Goal: Task Accomplishment & Management: Manage account settings

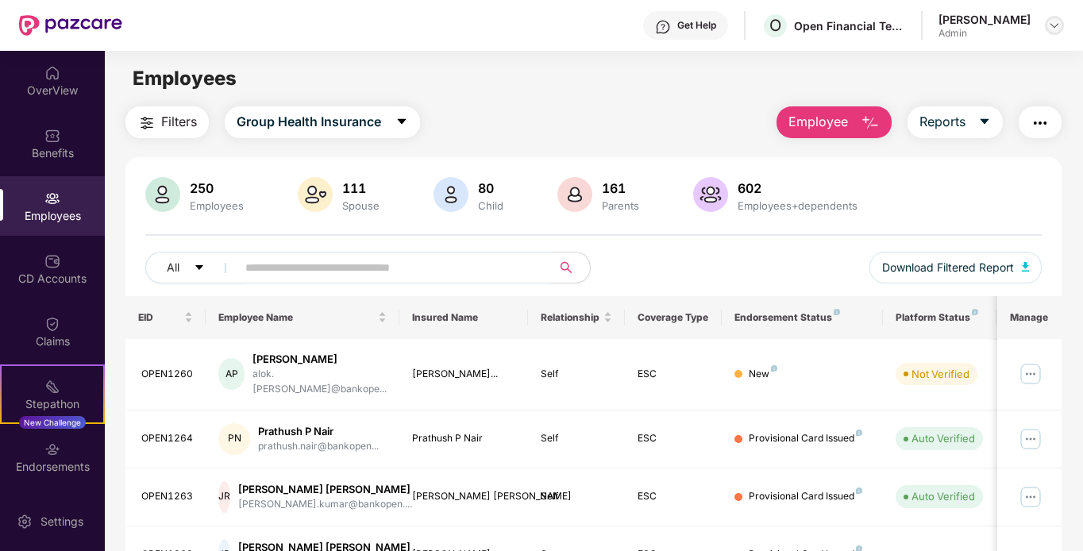
click at [1045, 30] on div at bounding box center [1054, 25] width 19 height 19
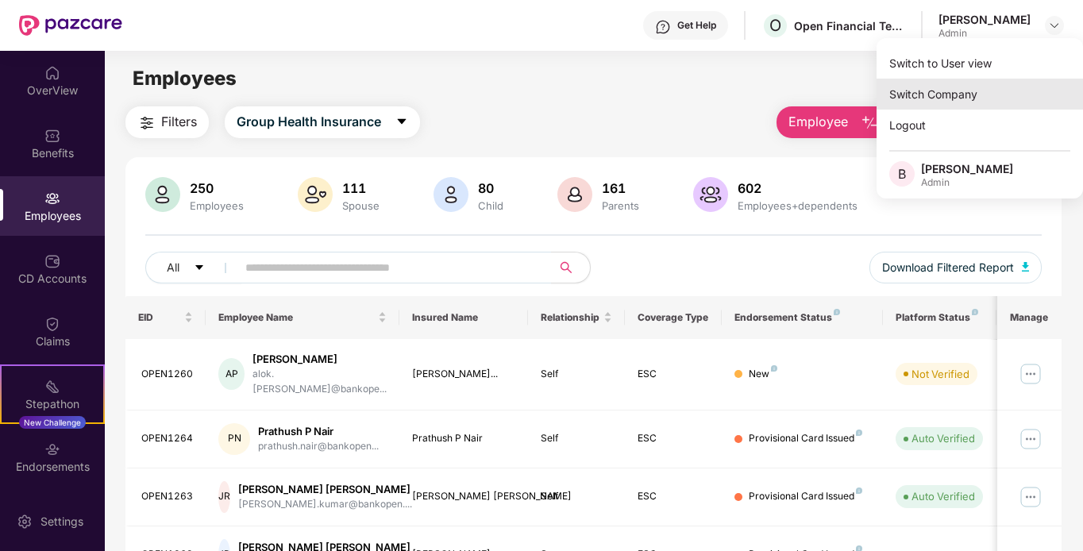
click at [973, 87] on div "Switch Company" at bounding box center [979, 94] width 206 height 31
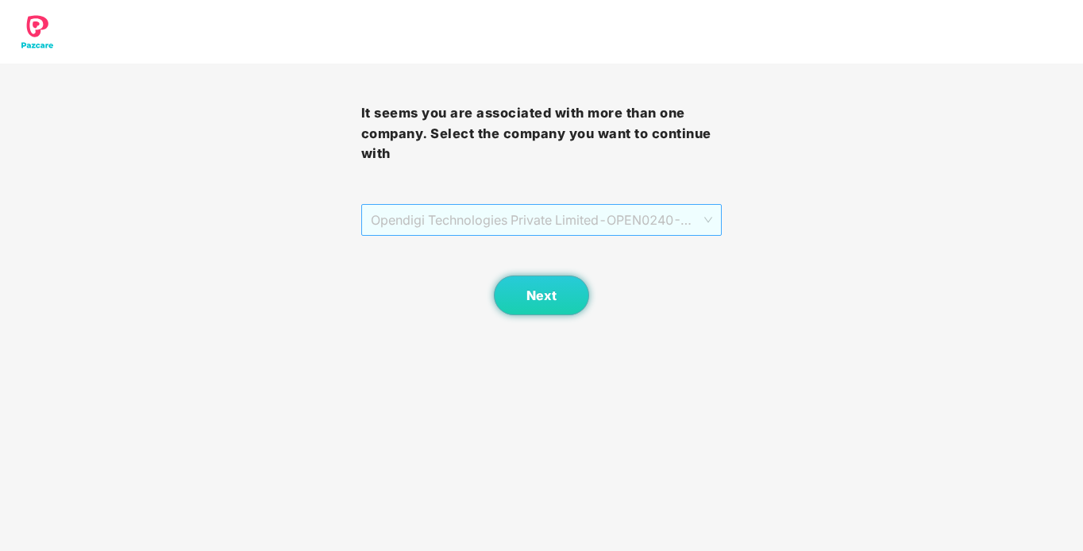
click at [656, 223] on span "Opendigi Technologies Private Limited - OPEN0240 - ADMIN" at bounding box center [542, 220] width 342 height 30
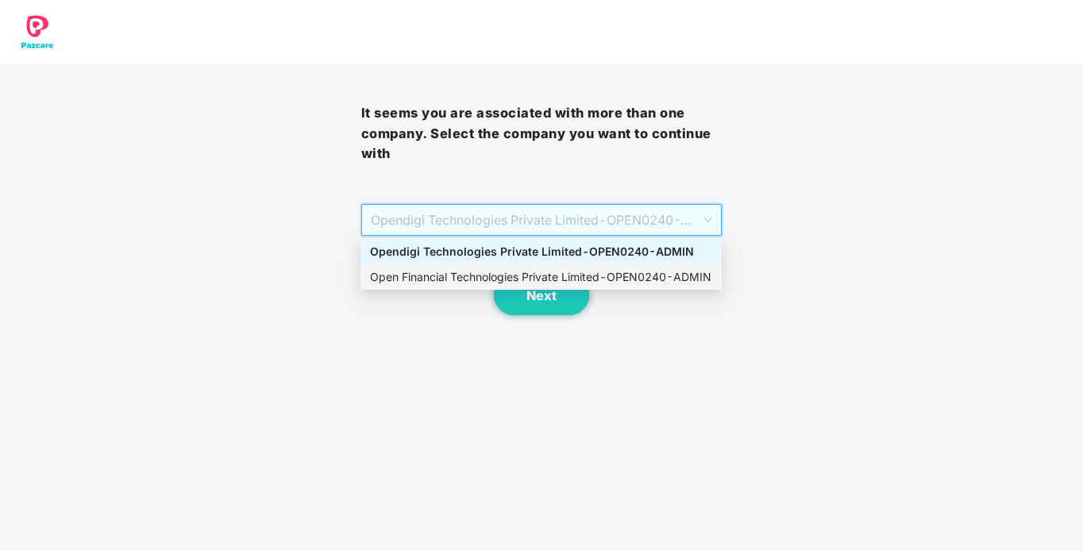
click at [644, 270] on div "Open Financial Technologies Private Limited - OPEN0240 - ADMIN" at bounding box center [541, 276] width 342 height 17
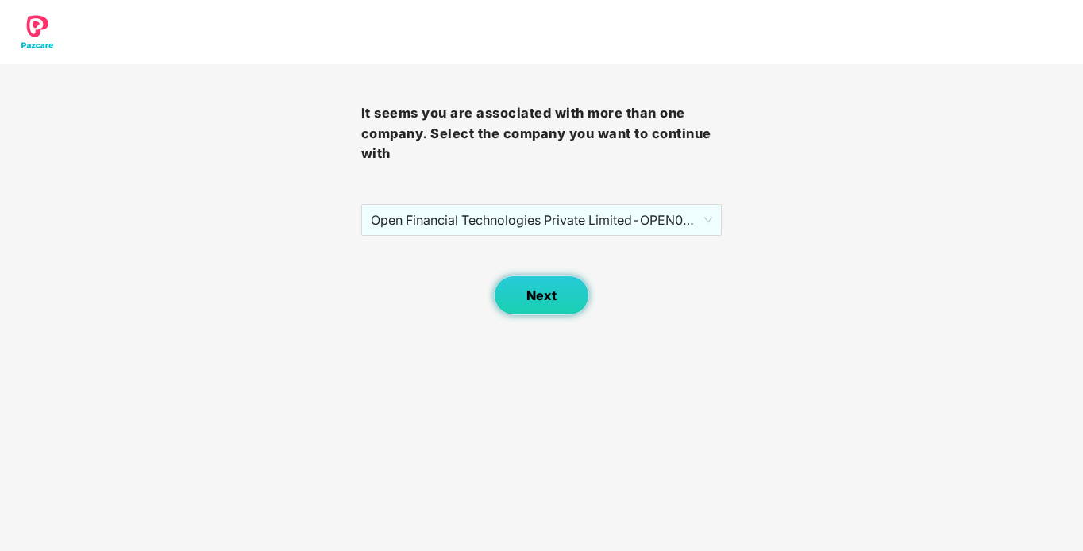
click at [578, 291] on button "Next" at bounding box center [541, 295] width 95 height 40
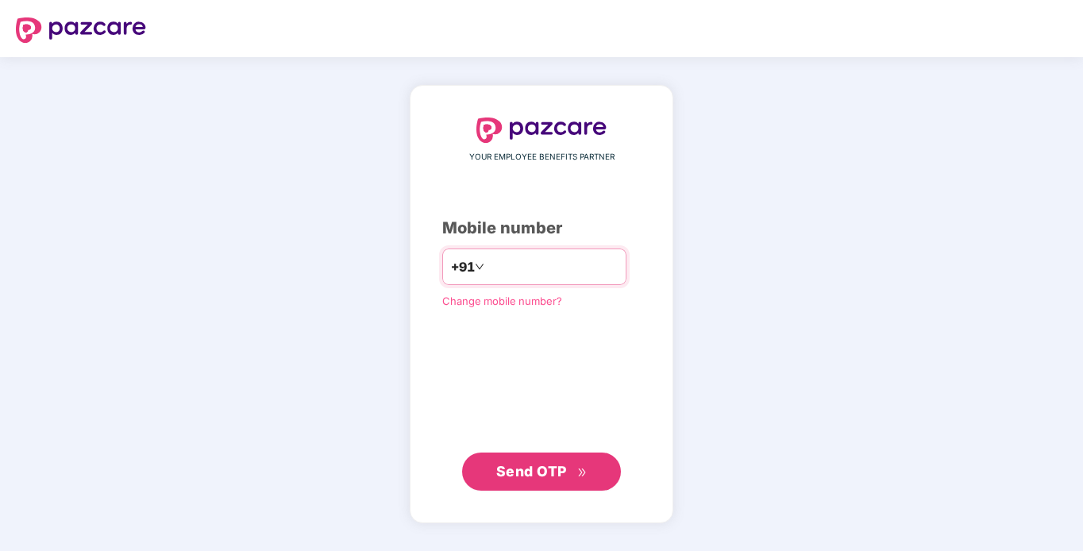
click at [577, 270] on input "number" at bounding box center [552, 266] width 130 height 25
type input "**********"
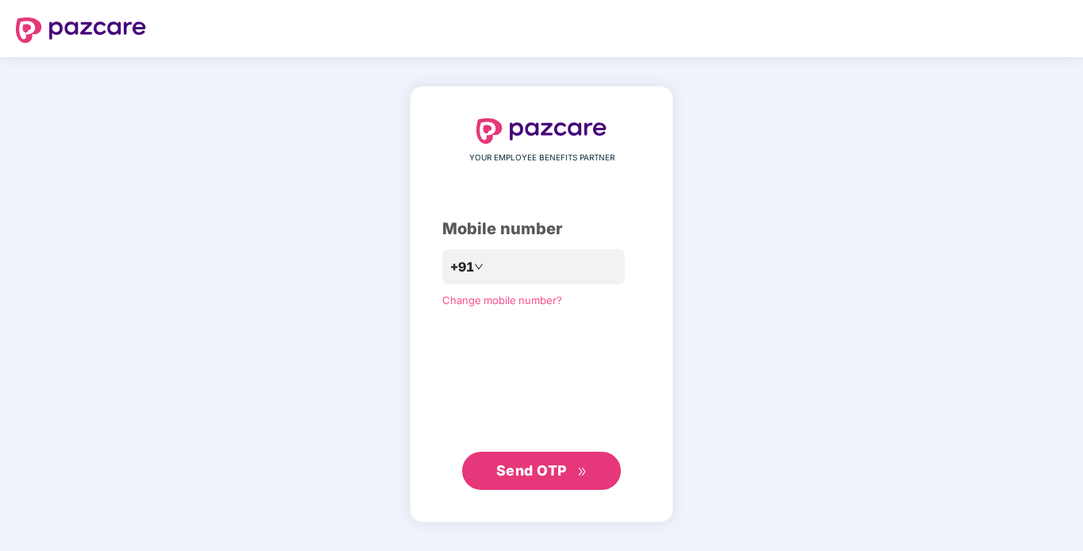
click at [534, 460] on span "Send OTP" at bounding box center [541, 471] width 91 height 22
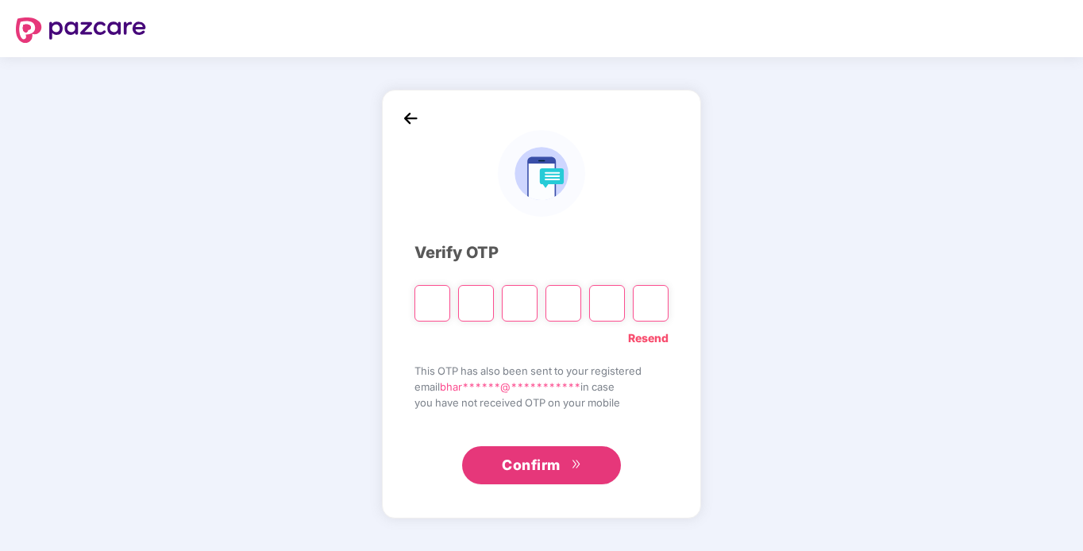
type input "*"
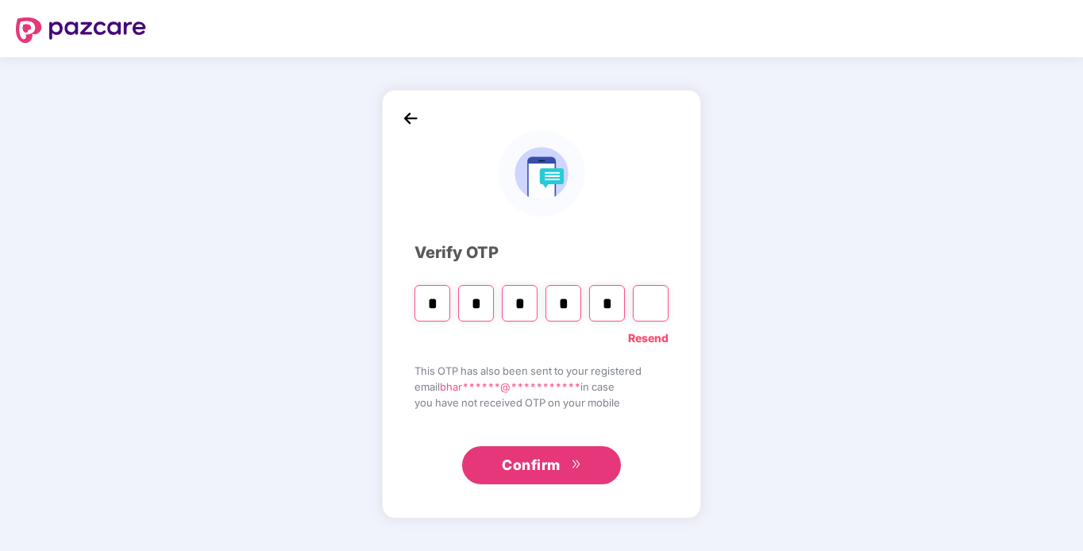
type input "*"
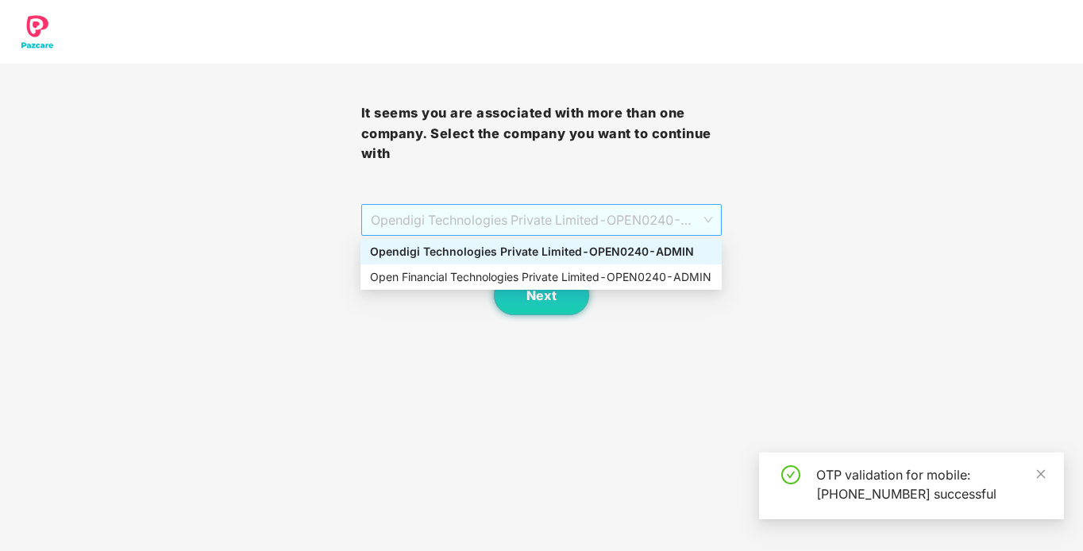
click at [654, 208] on span "Opendigi Technologies Private Limited - OPEN0240 - ADMIN" at bounding box center [542, 220] width 342 height 30
click at [649, 271] on div "Open Financial Technologies Private Limited - OPEN0240 - ADMIN" at bounding box center [541, 276] width 342 height 17
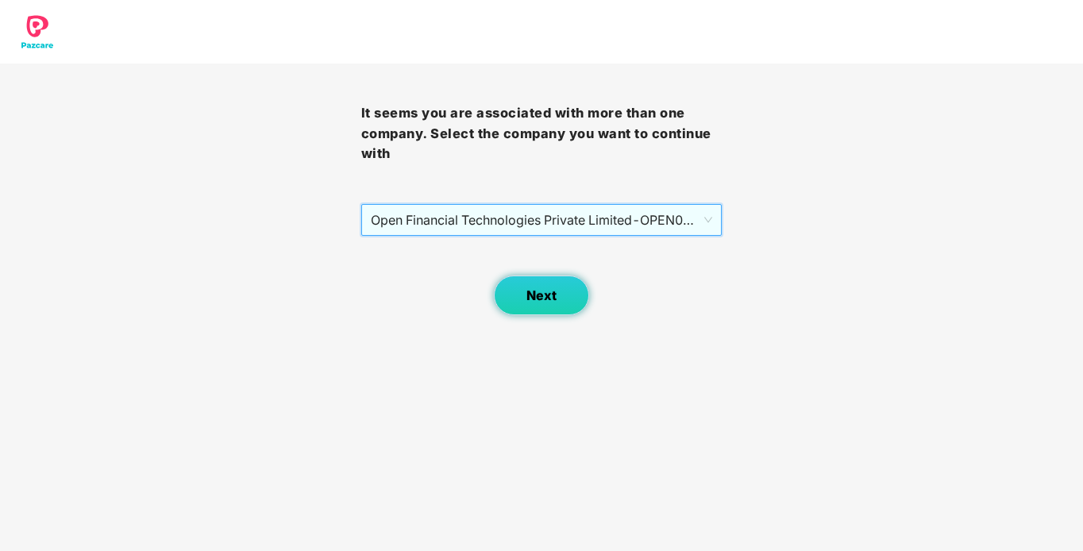
click at [572, 294] on button "Next" at bounding box center [541, 295] width 95 height 40
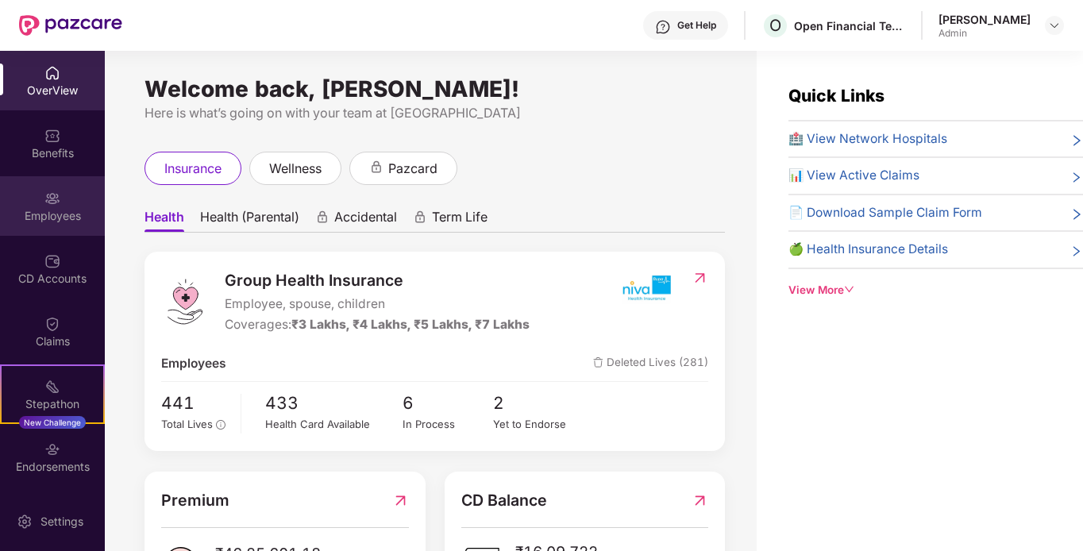
click at [65, 211] on div "Employees" at bounding box center [52, 216] width 105 height 16
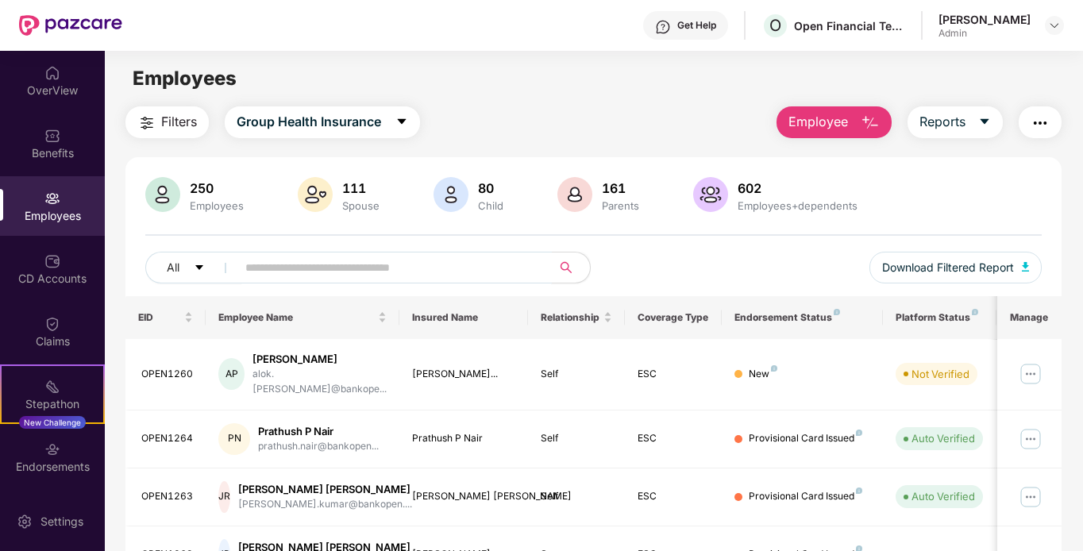
click at [425, 272] on input "text" at bounding box center [387, 268] width 285 height 24
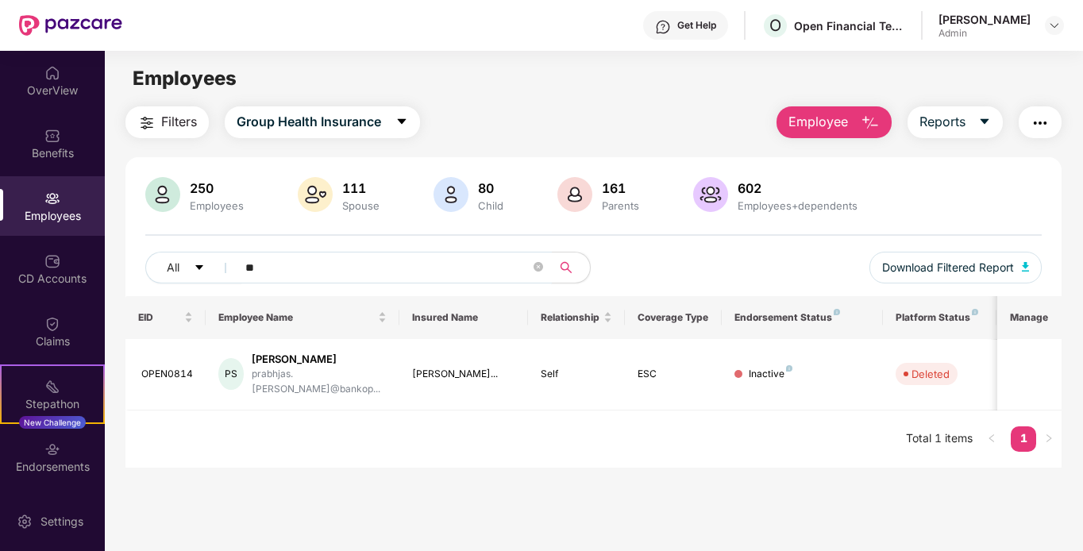
type input "*"
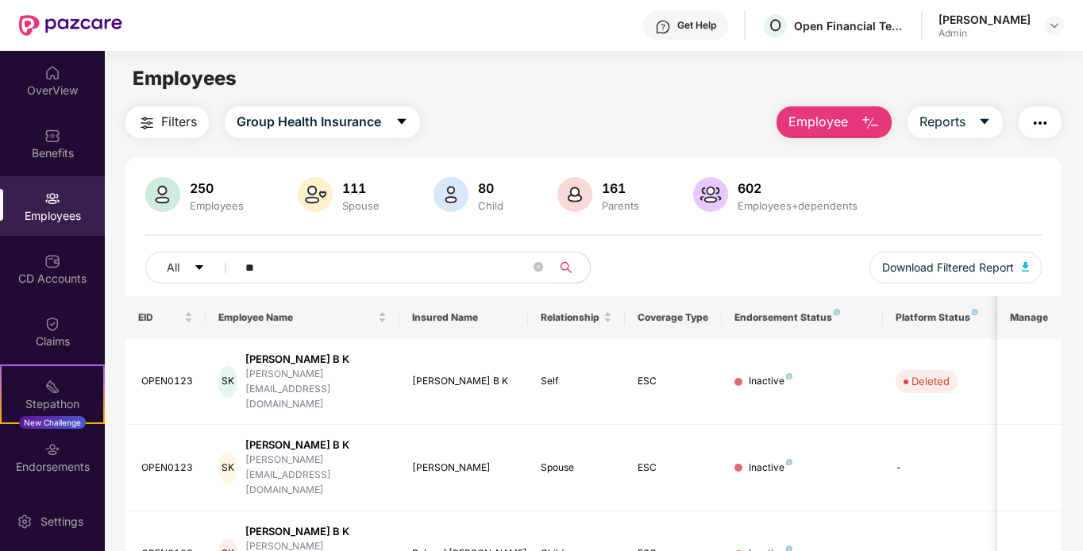
type input "*"
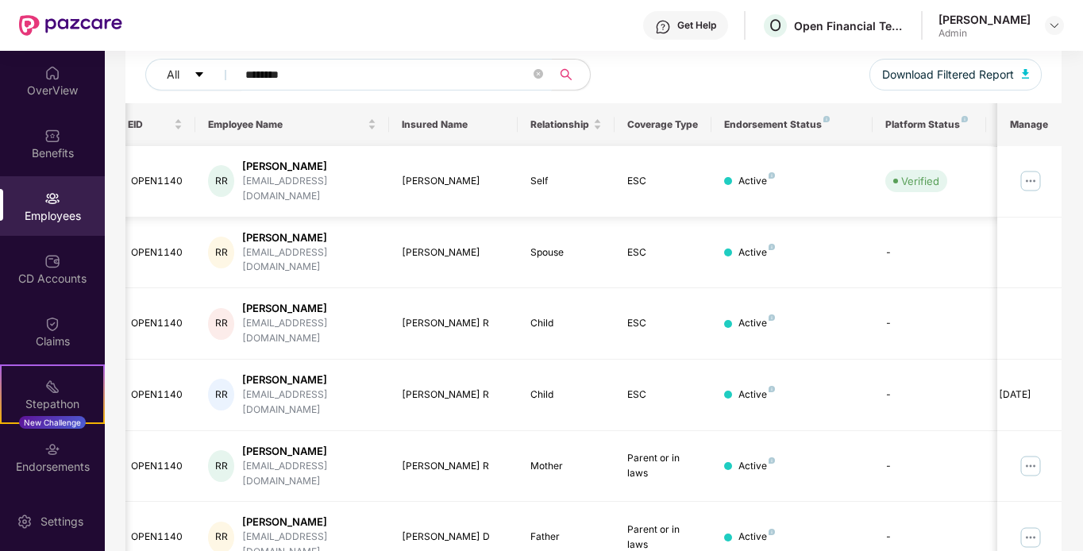
scroll to position [0, 12]
type input "*"
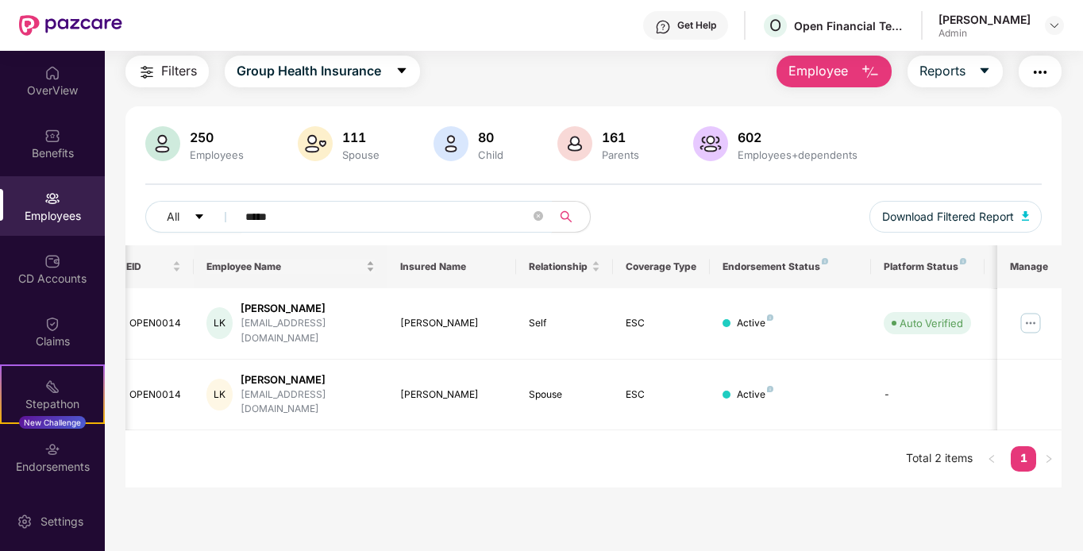
scroll to position [51, 0]
type input "*"
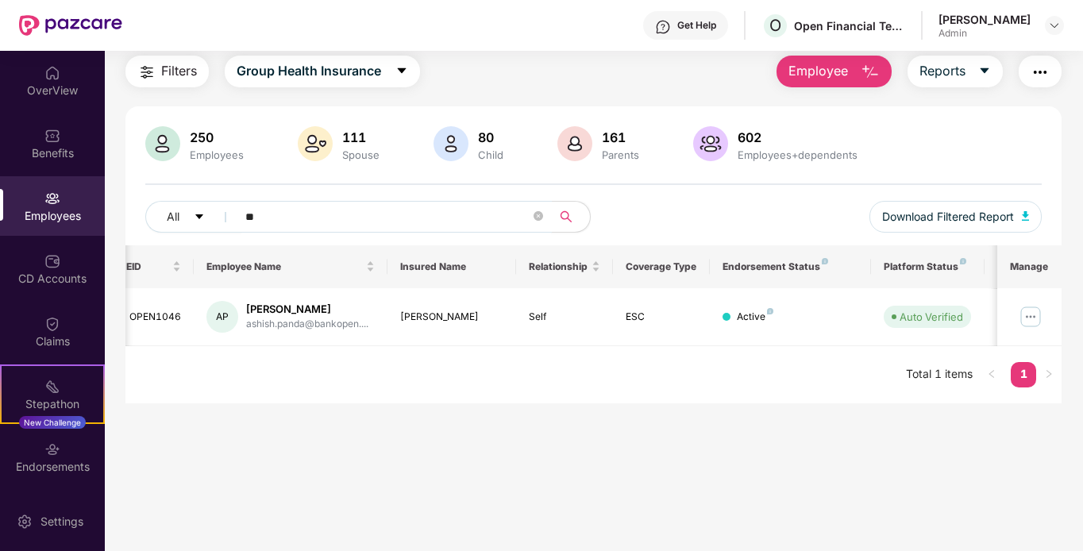
type input "*"
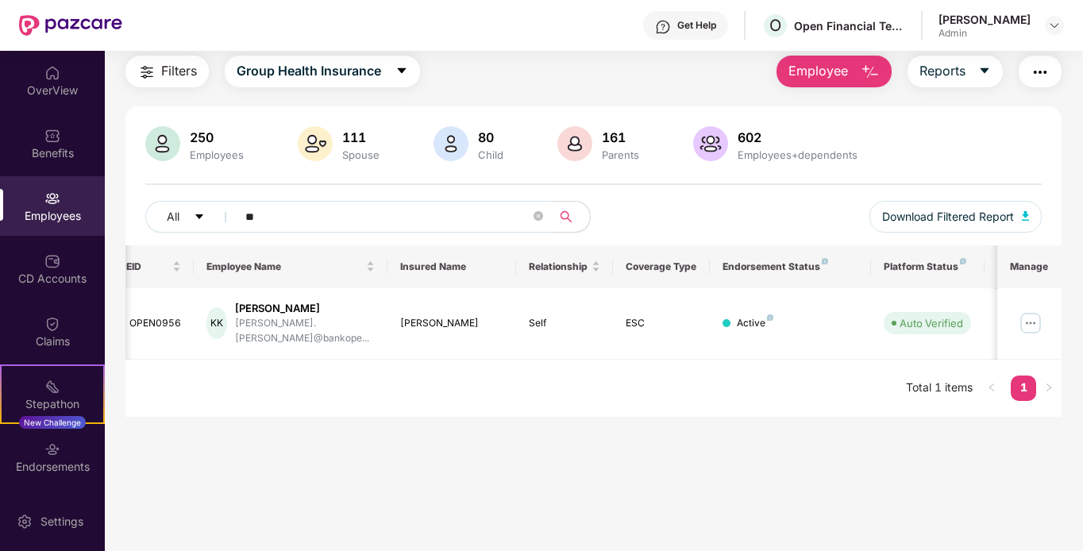
type input "*"
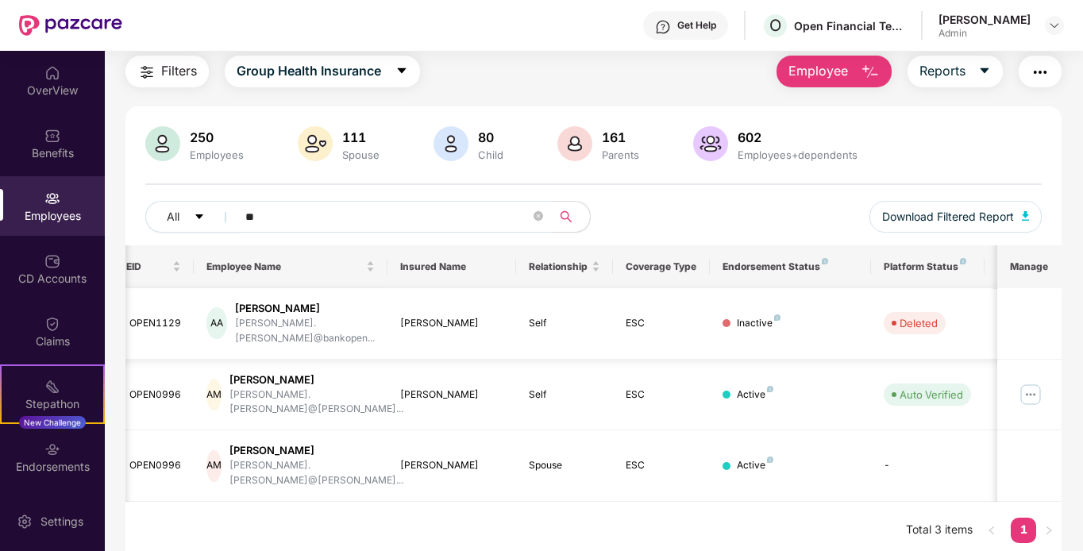
type input "*"
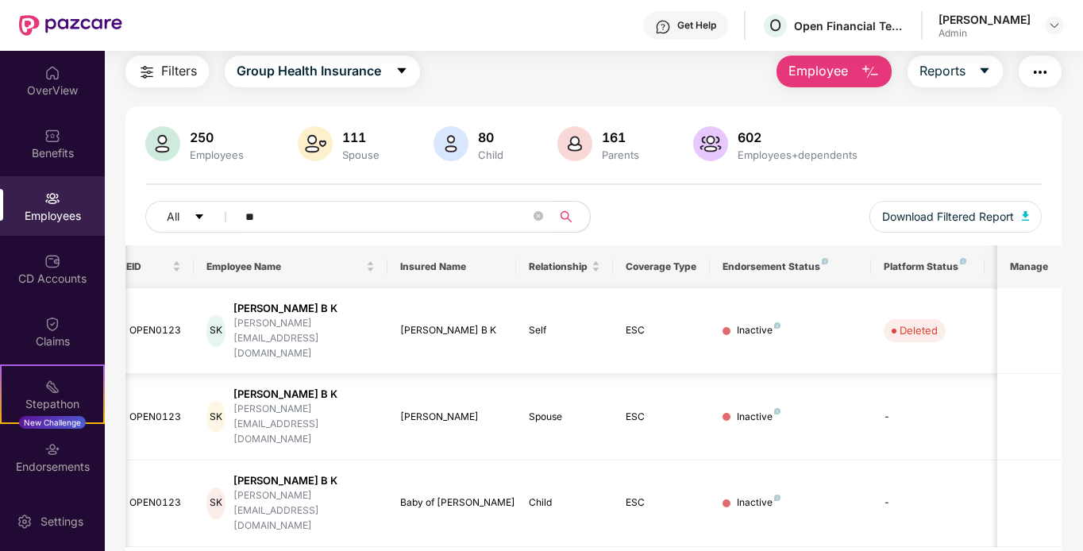
type input "*"
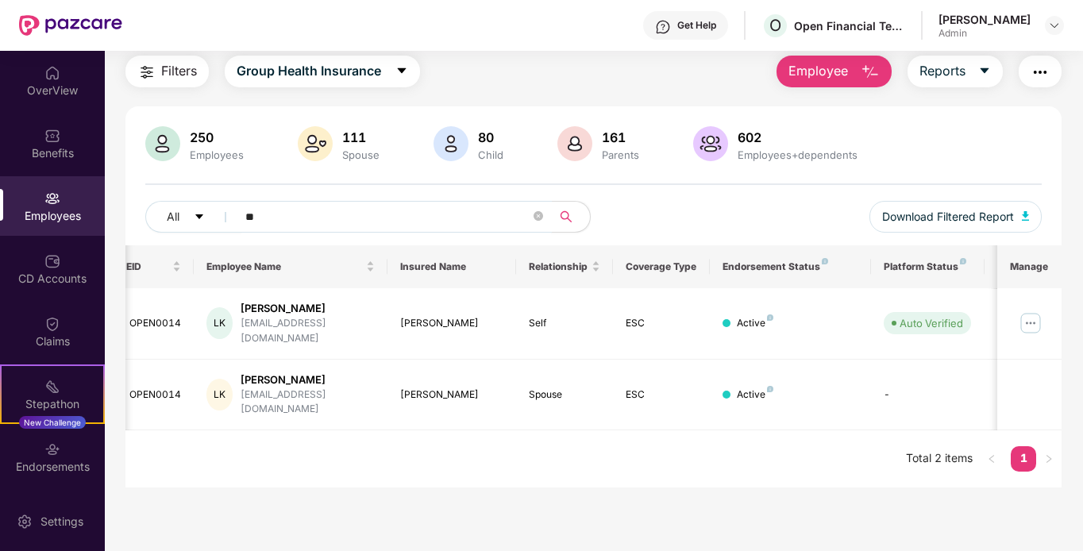
type input "*"
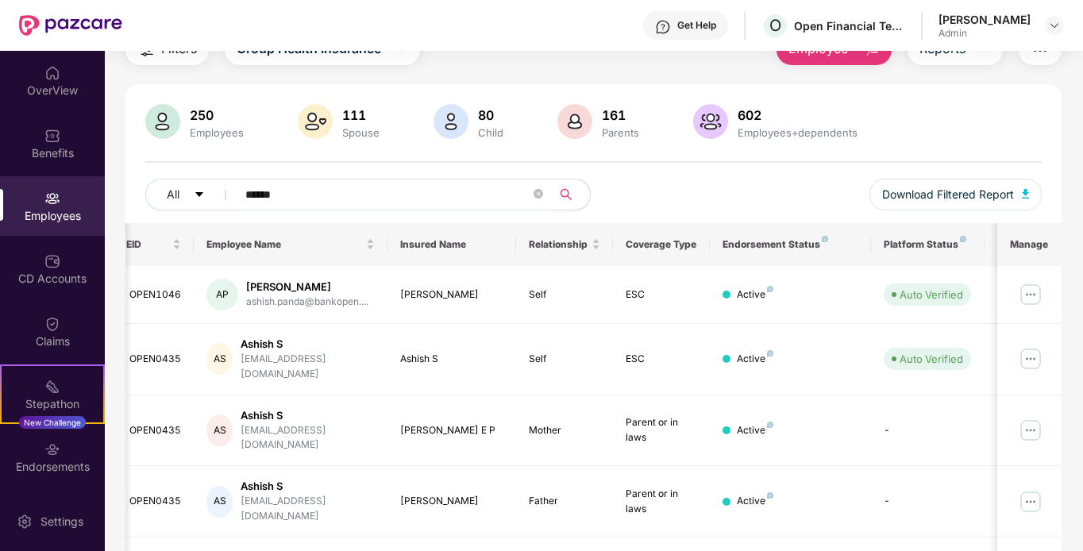
scroll to position [56, 0]
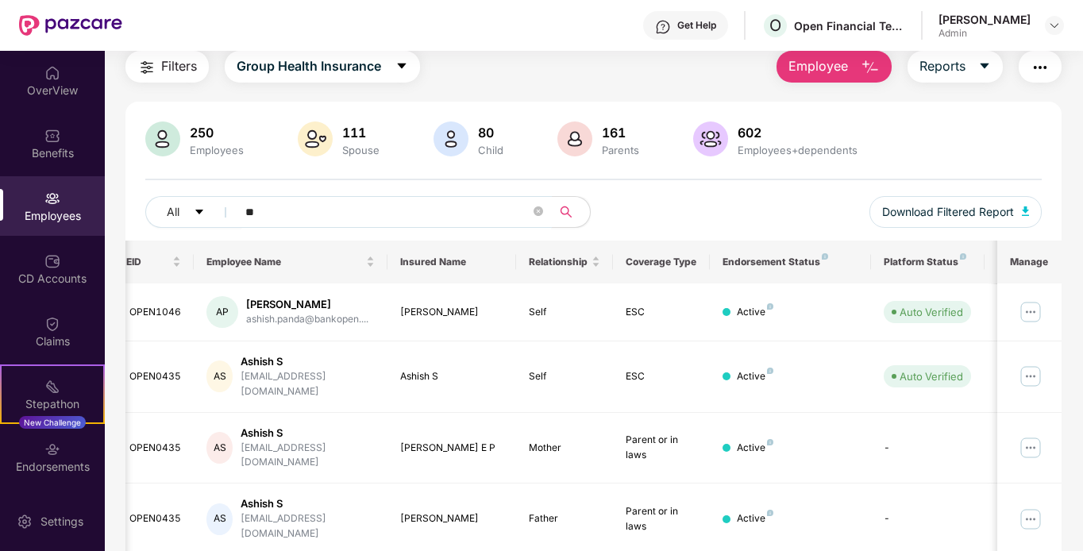
type input "*"
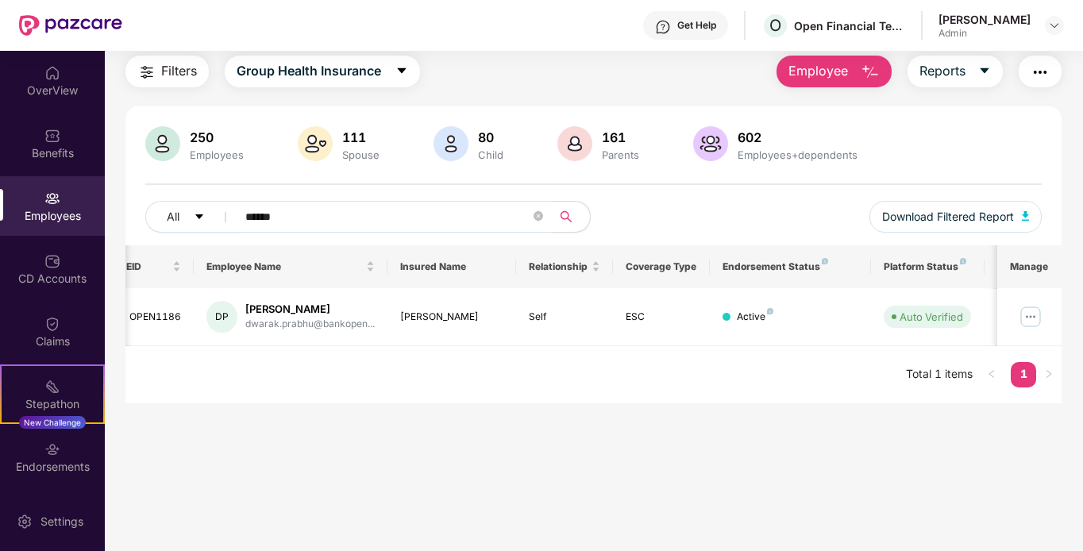
scroll to position [51, 0]
type input "*"
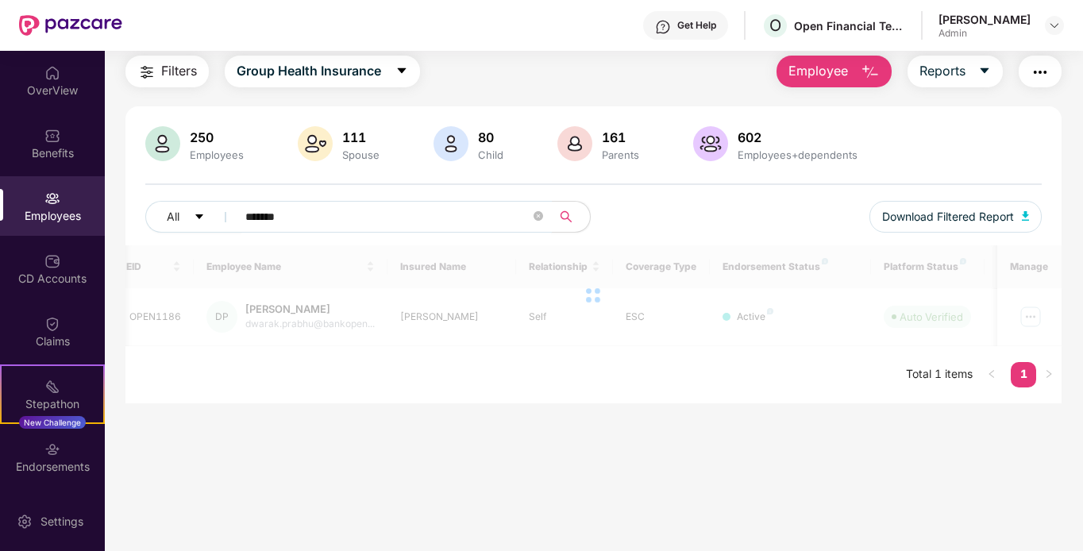
scroll to position [56, 0]
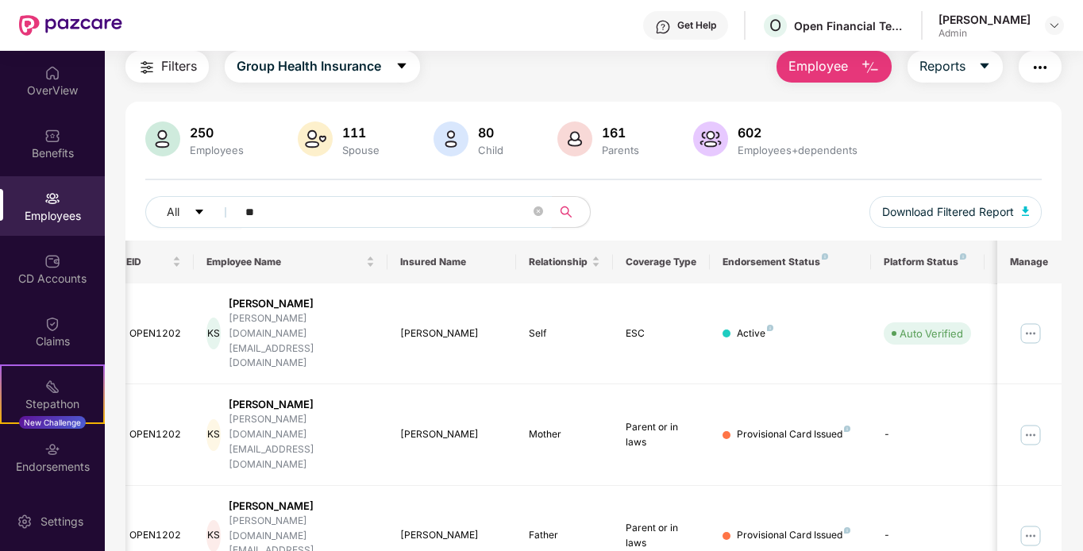
type input "*"
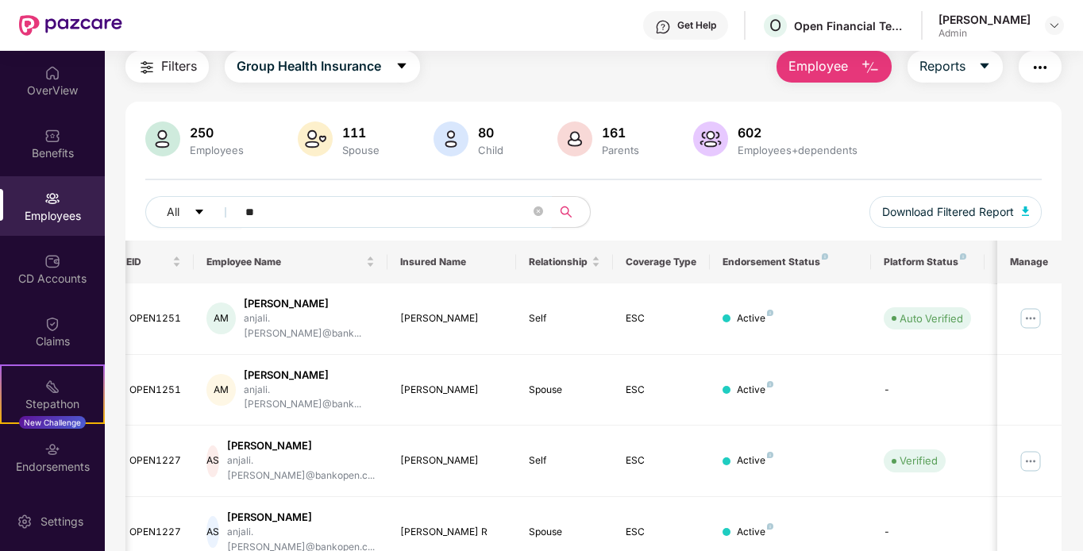
type input "*"
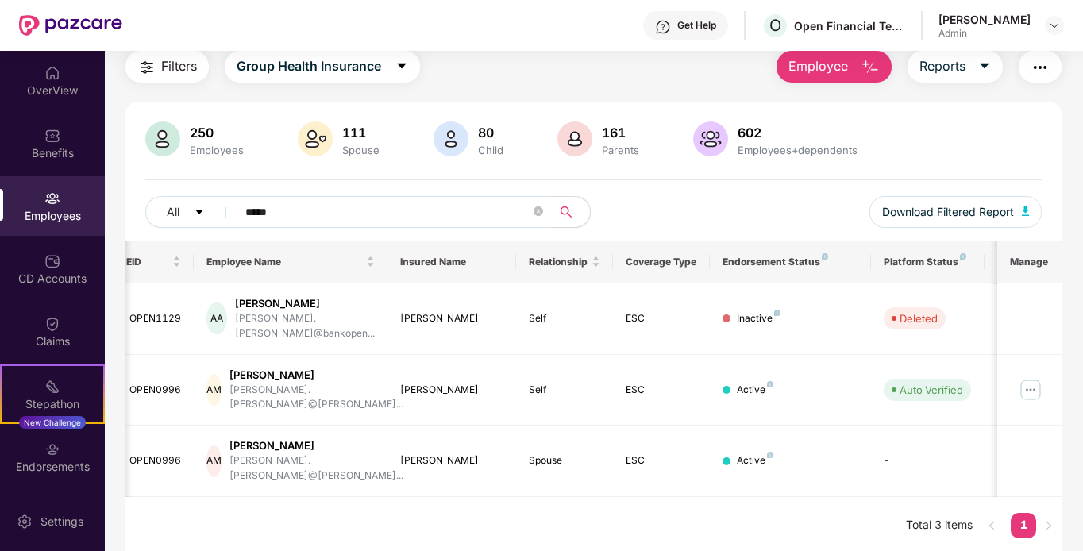
scroll to position [51, 0]
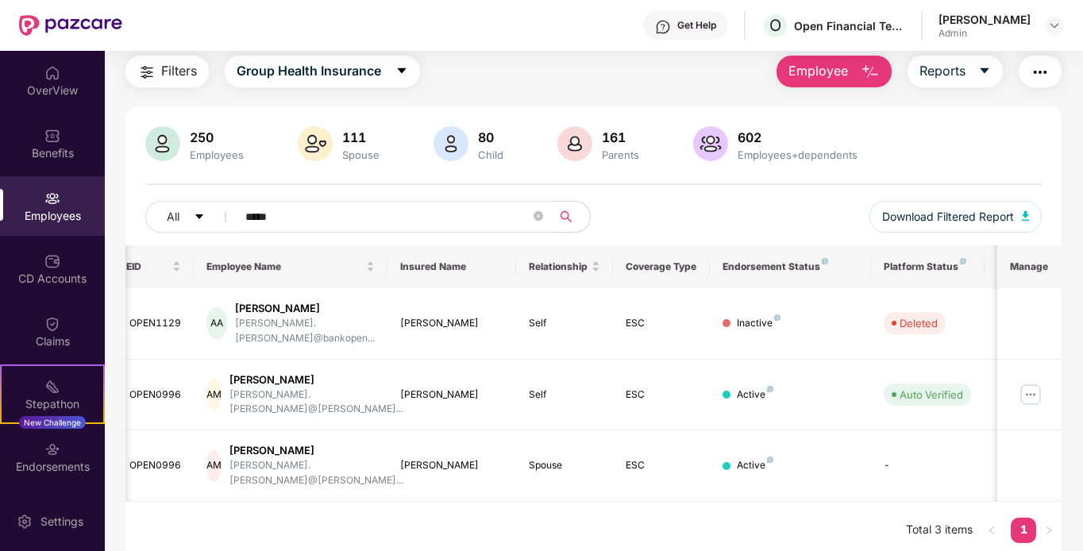
type input "*****"
